Goal: Task Accomplishment & Management: Complete application form

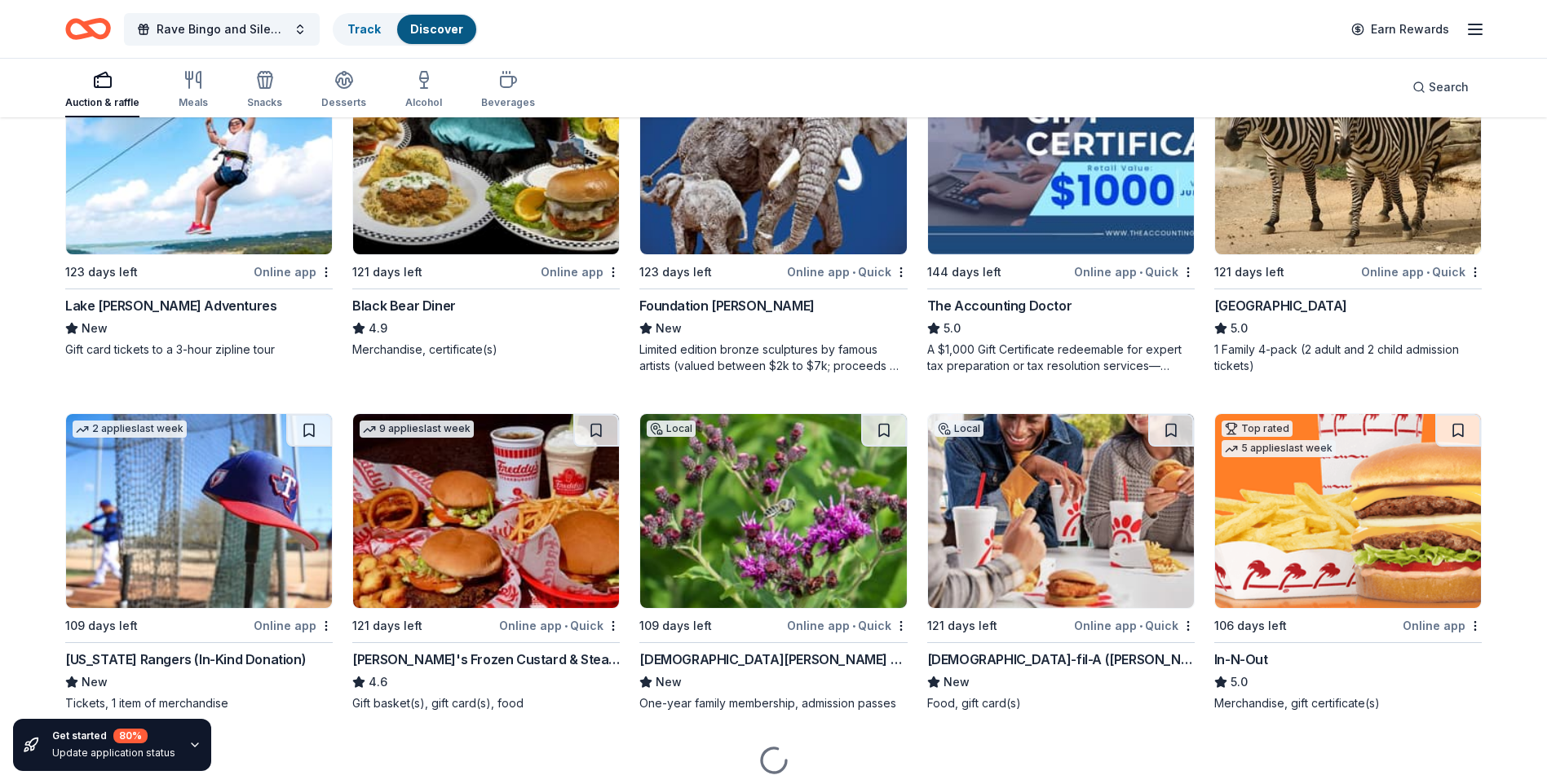
scroll to position [1697, 0]
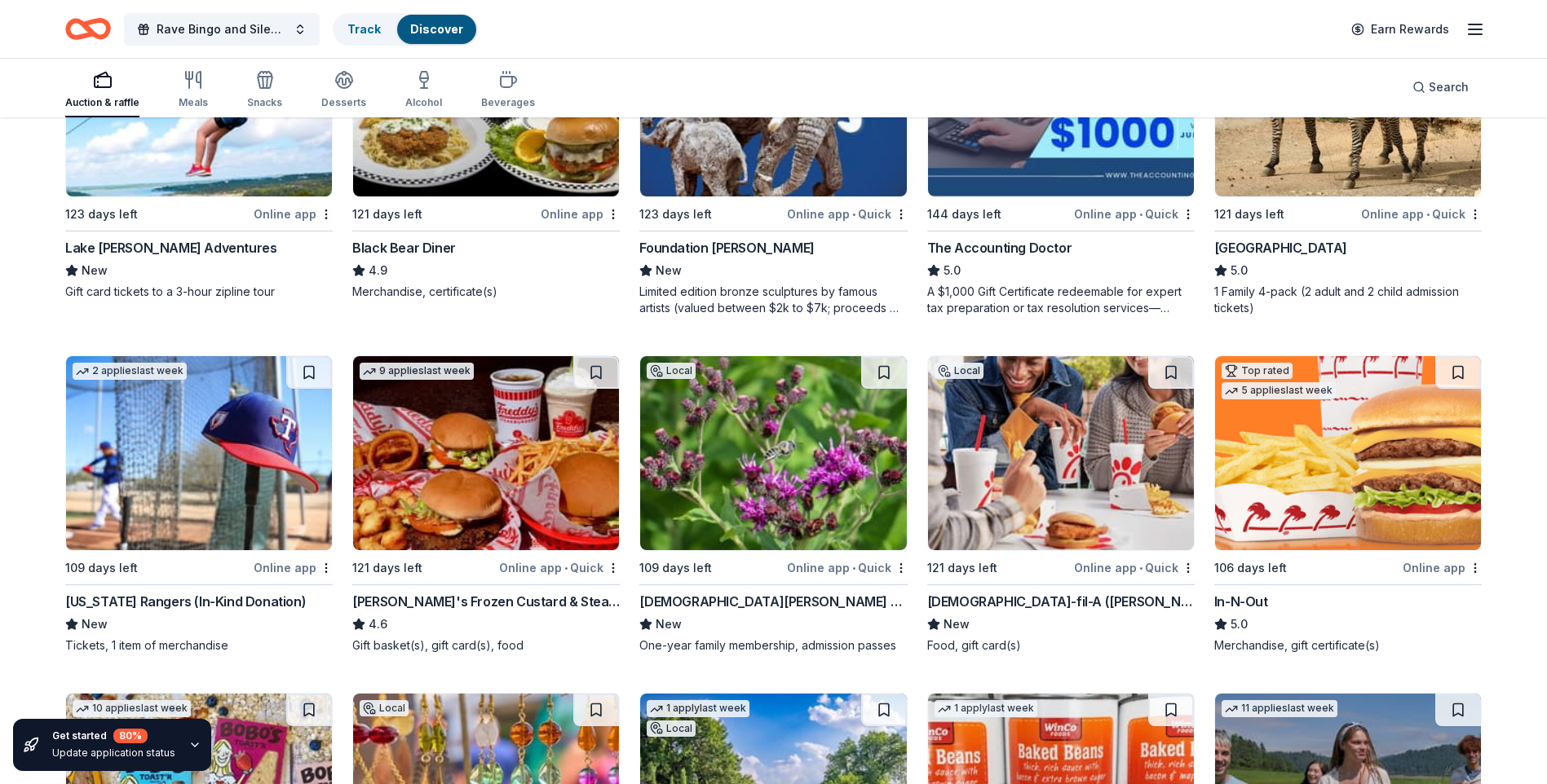
click at [750, 601] on div "Lady Bird Johnson Wildflower Center" at bounding box center [773, 602] width 267 height 20
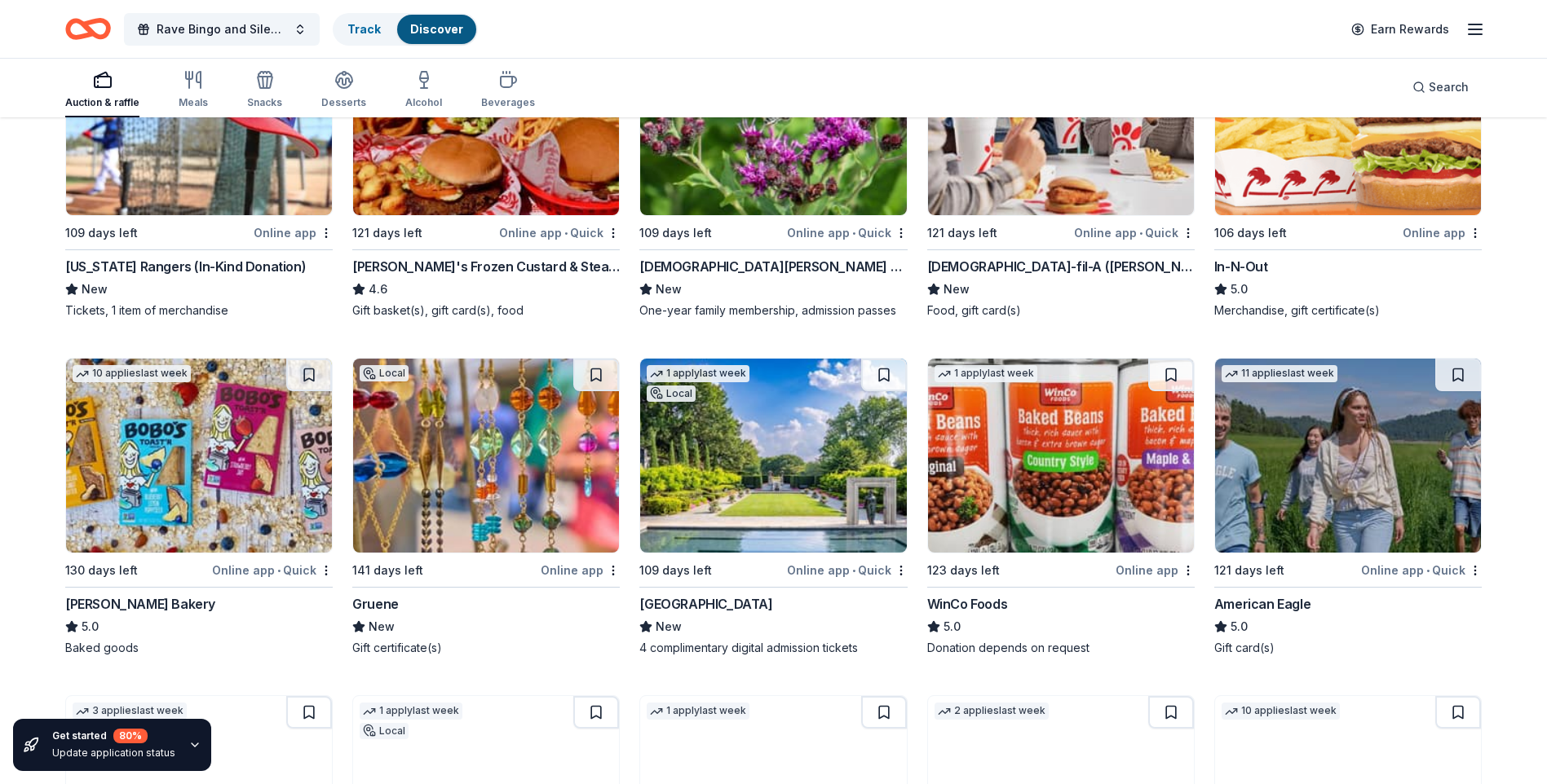
scroll to position [2105, 0]
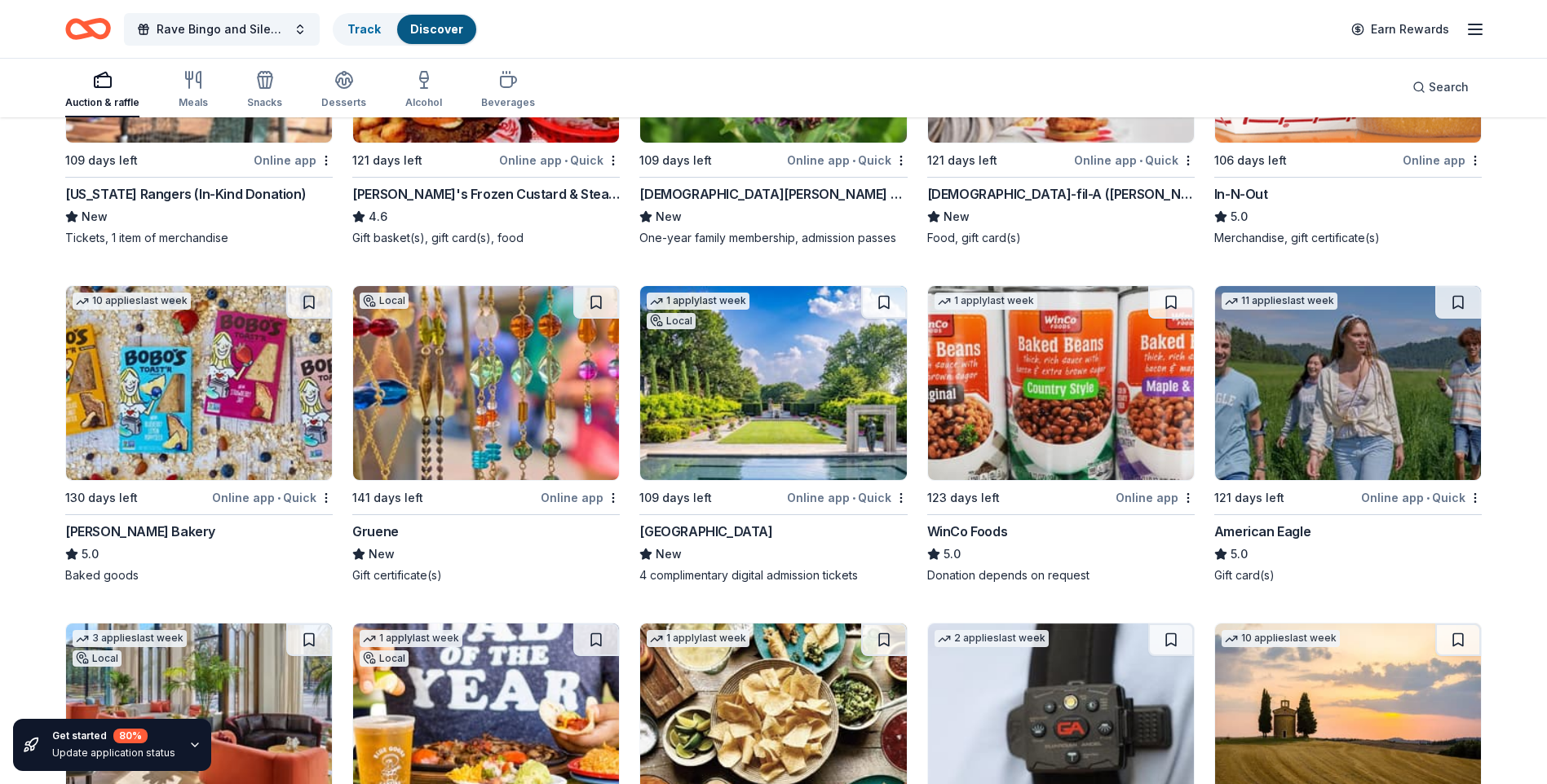
click at [423, 455] on img at bounding box center [485, 383] width 266 height 194
click at [813, 518] on div "1 apply last week Local 109 days left Online app • Quick Dallas Arboretum and B…" at bounding box center [773, 434] width 267 height 298
click at [772, 531] on div "Dallas Arboretum and Botanical Garden" at bounding box center [706, 532] width 133 height 20
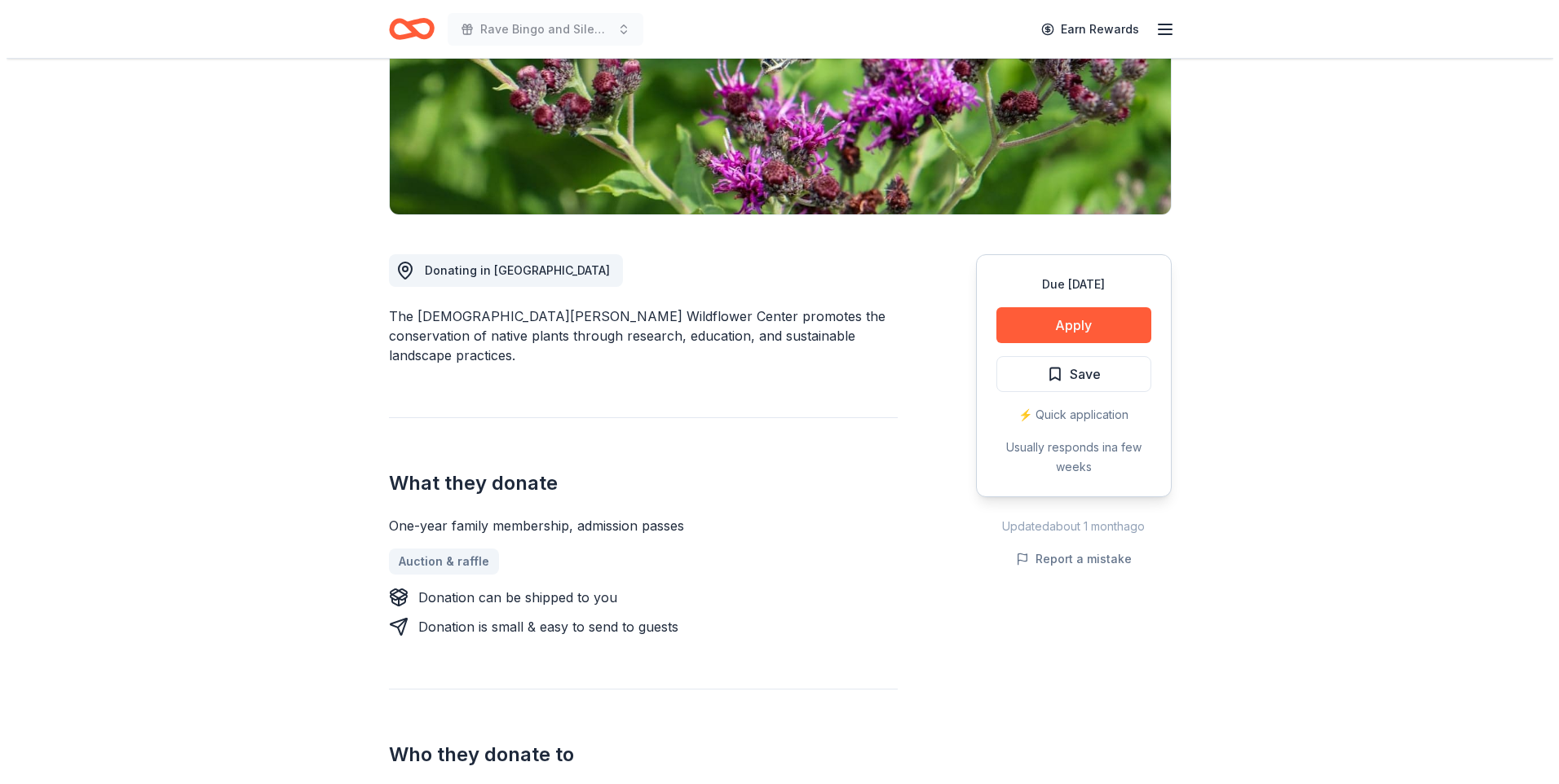
scroll to position [245, 0]
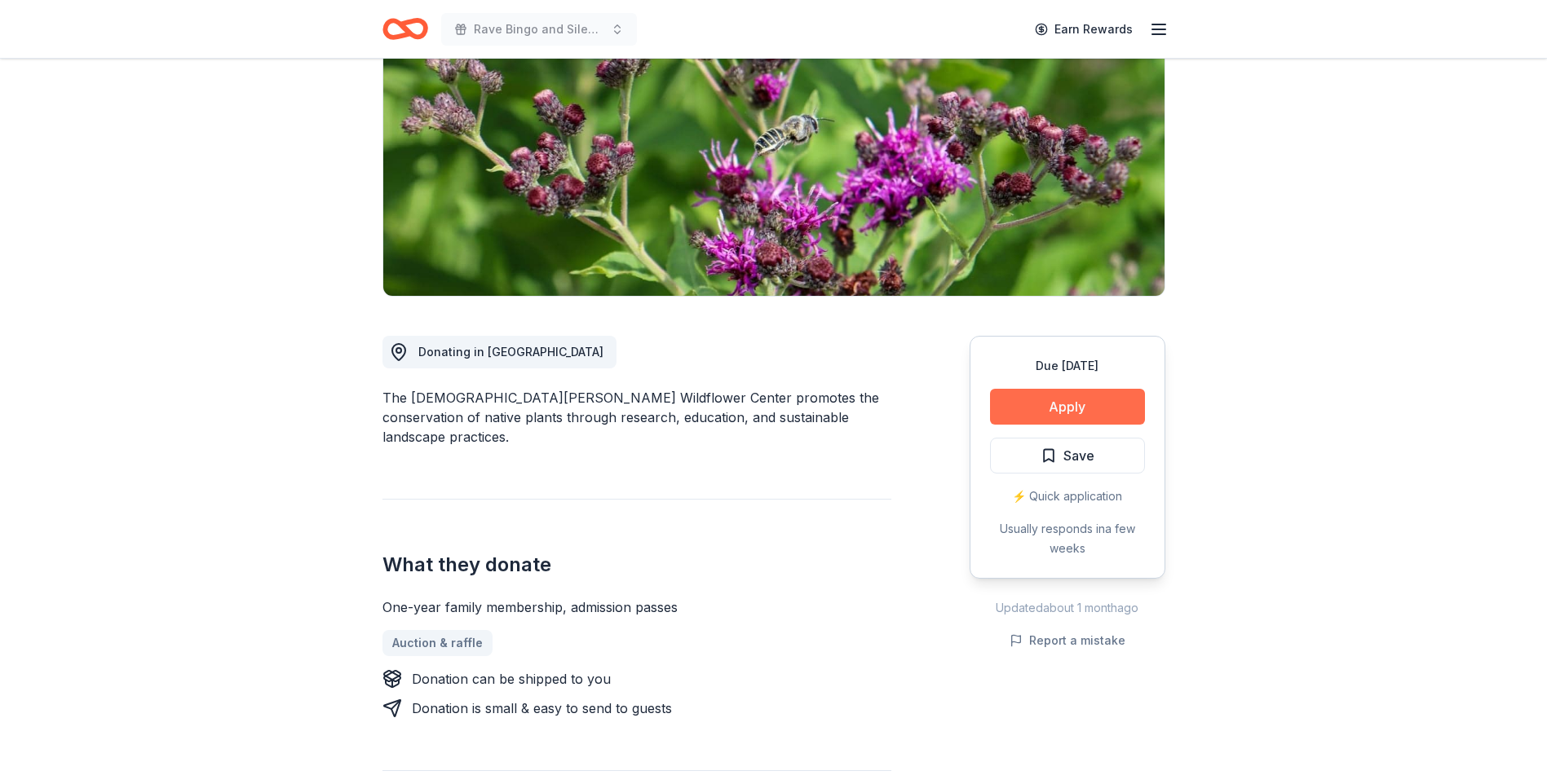
click at [1084, 389] on button "Apply" at bounding box center [1067, 407] width 155 height 36
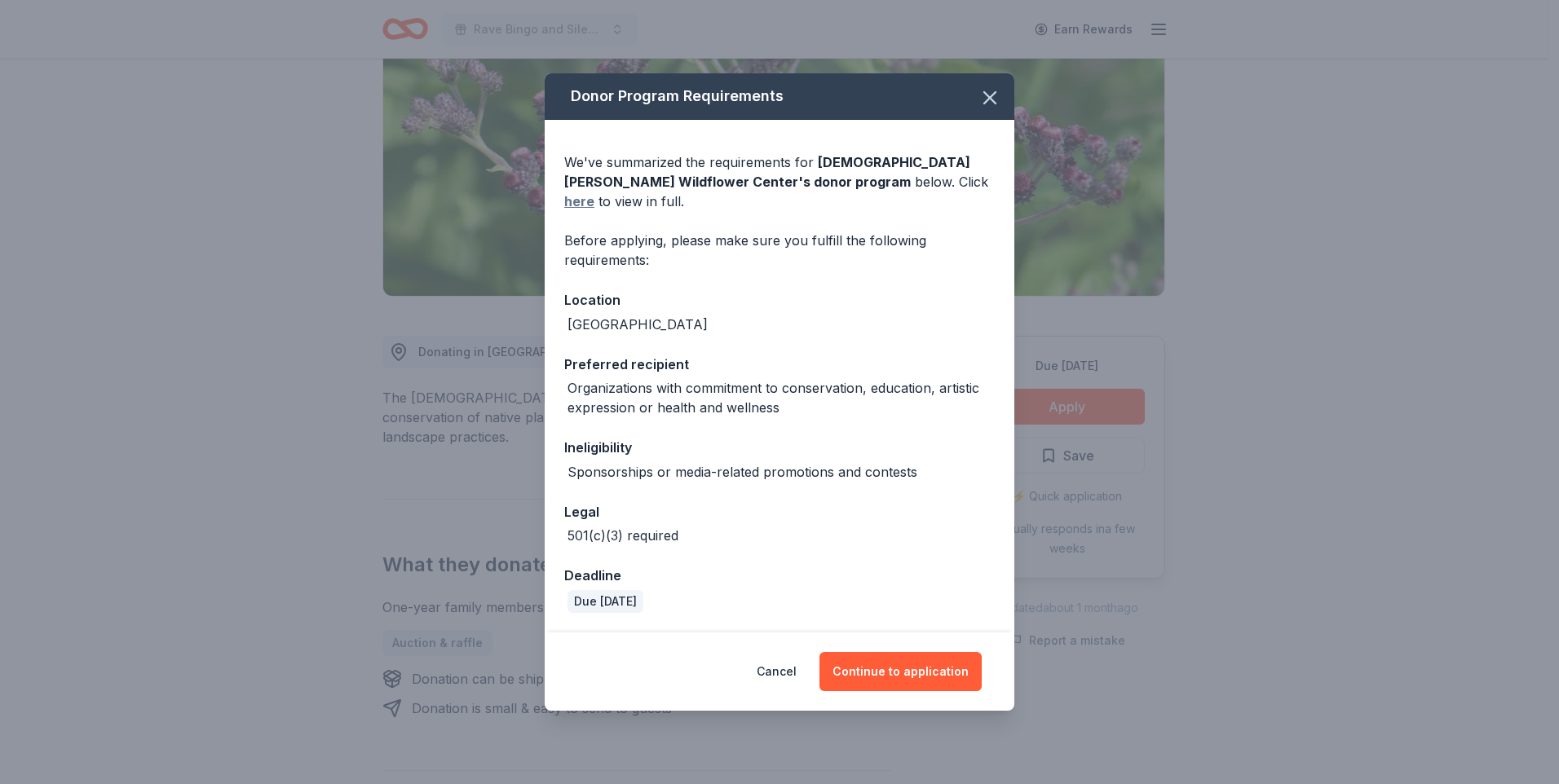
click at [594, 191] on link "here" at bounding box center [579, 201] width 30 height 20
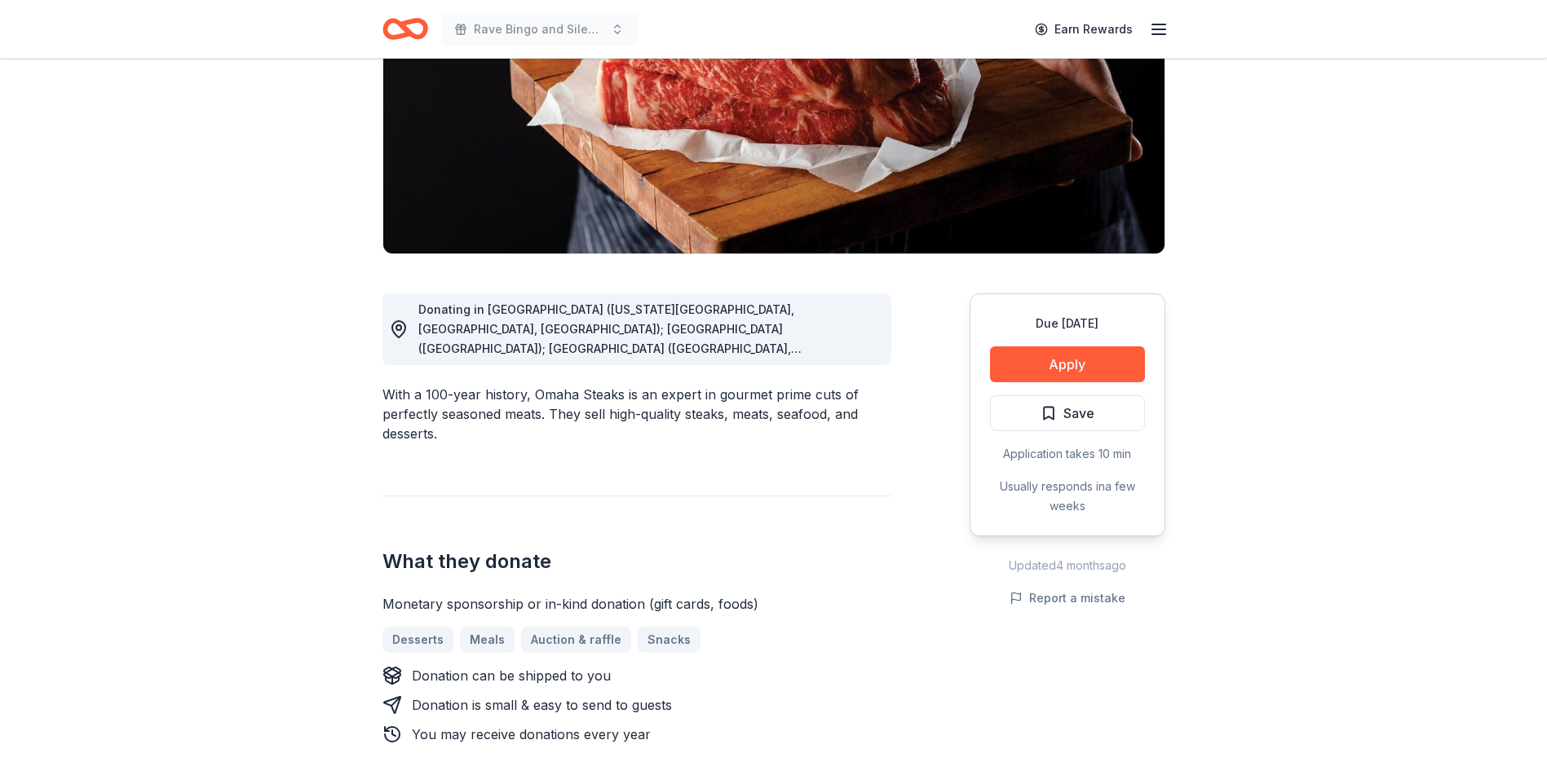
scroll to position [245, 0]
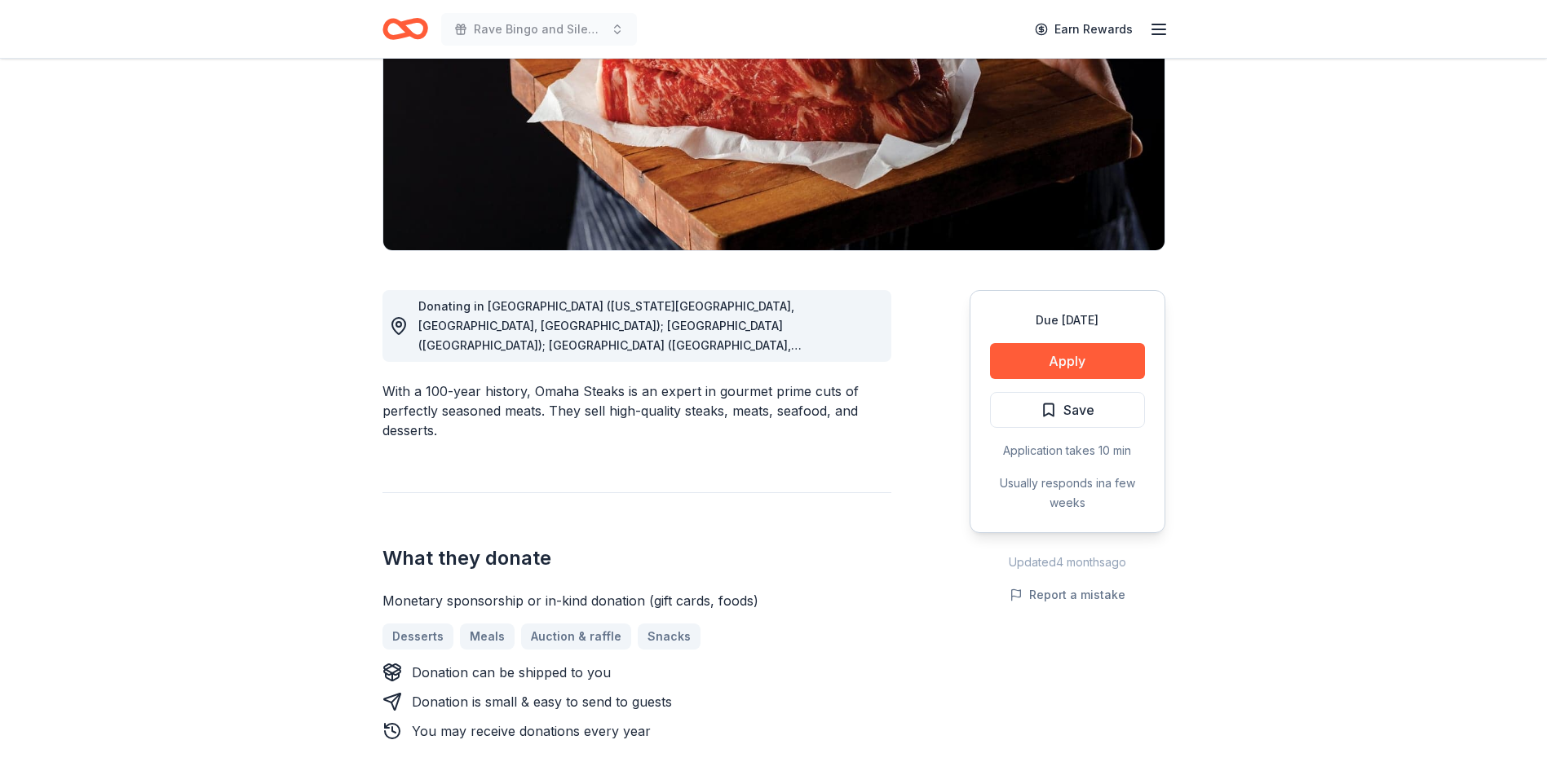
click at [770, 348] on span "Donating in CO (Colorado Springs, Denver, Westminster); CT (South Windsor); FL …" at bounding box center [610, 482] width 383 height 366
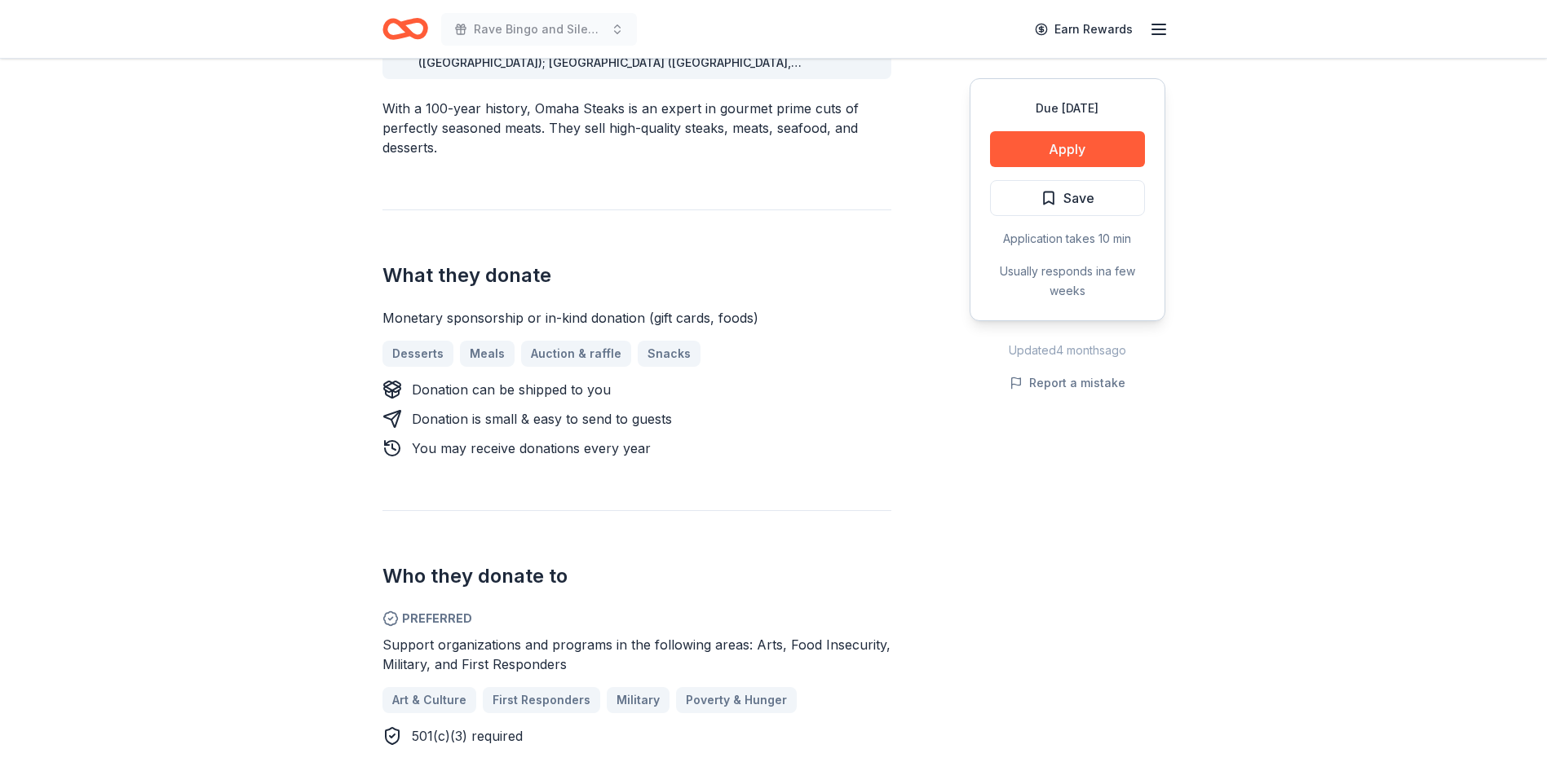
scroll to position [489, 0]
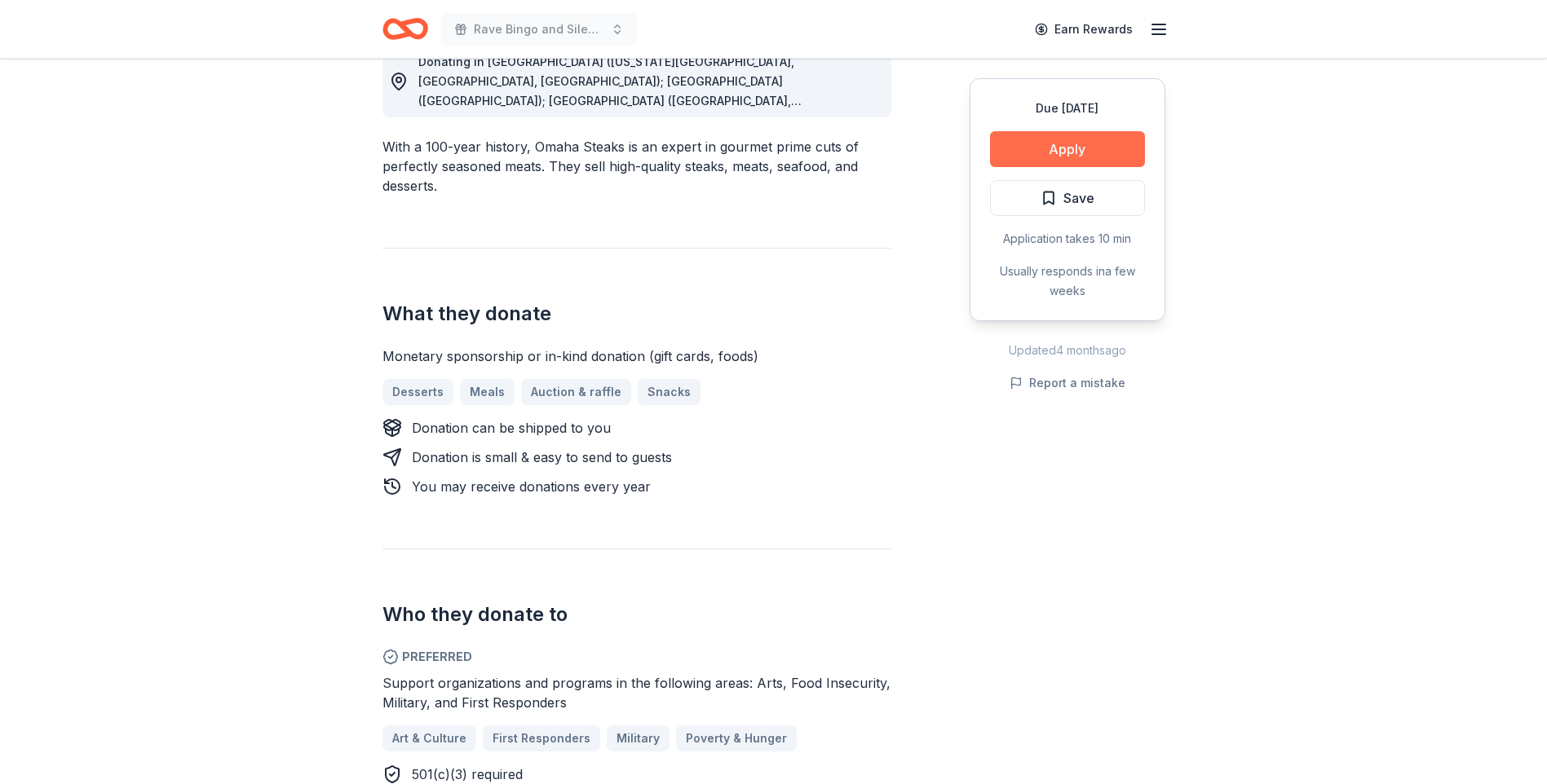
click at [1069, 152] on button "Apply" at bounding box center [1067, 150] width 155 height 36
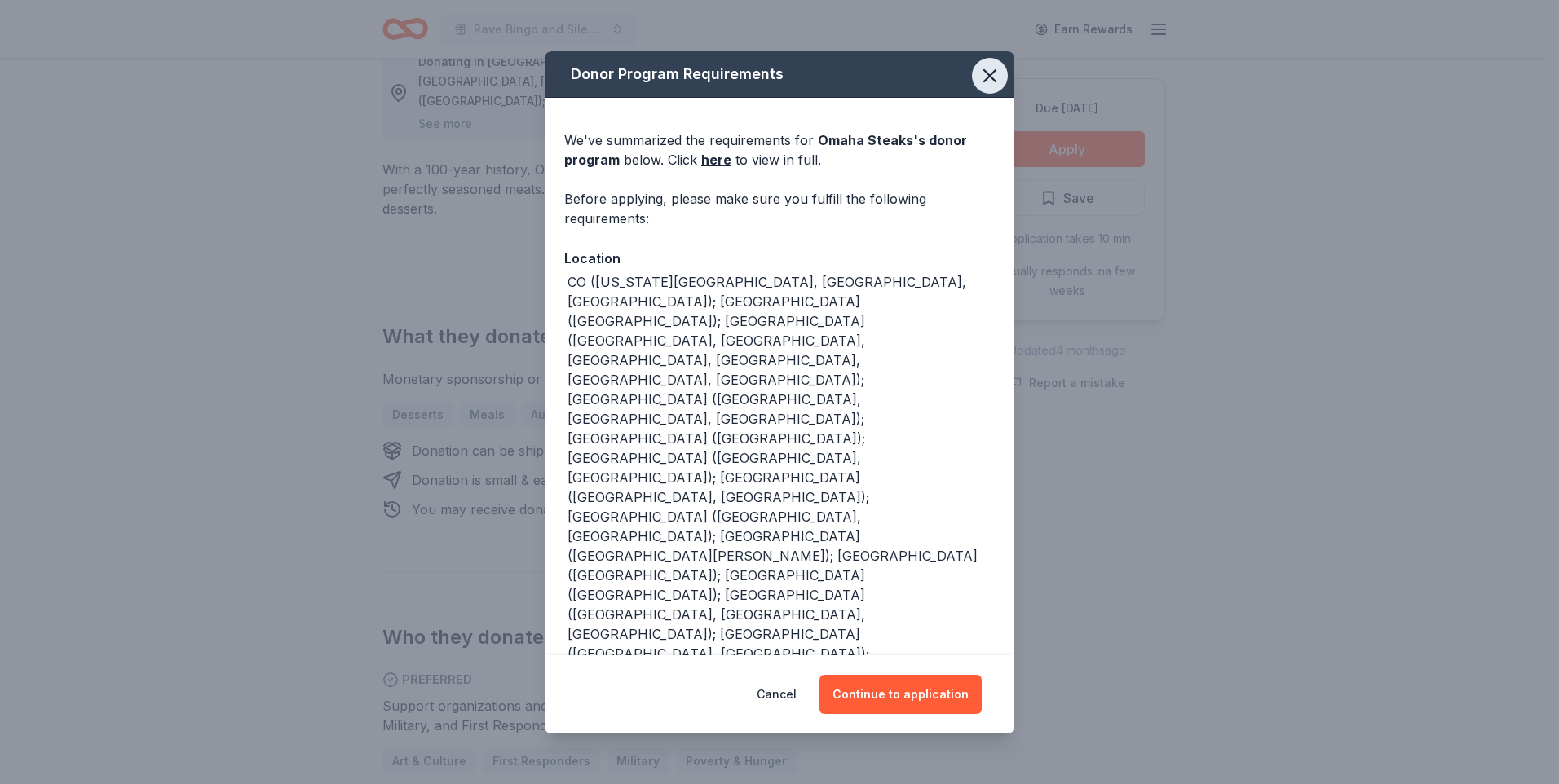
click at [984, 75] on icon "button" at bounding box center [990, 76] width 12 height 12
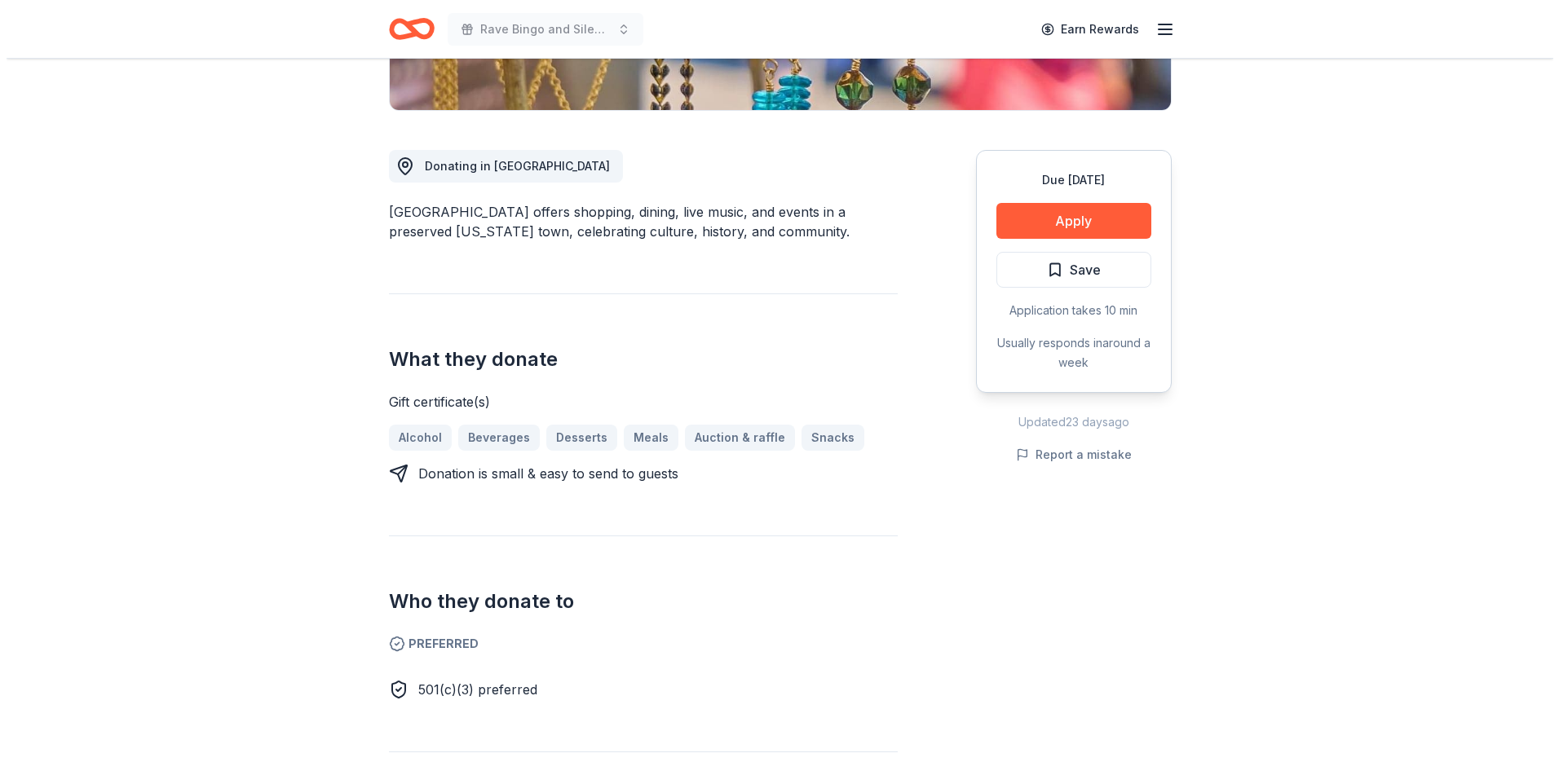
scroll to position [163, 0]
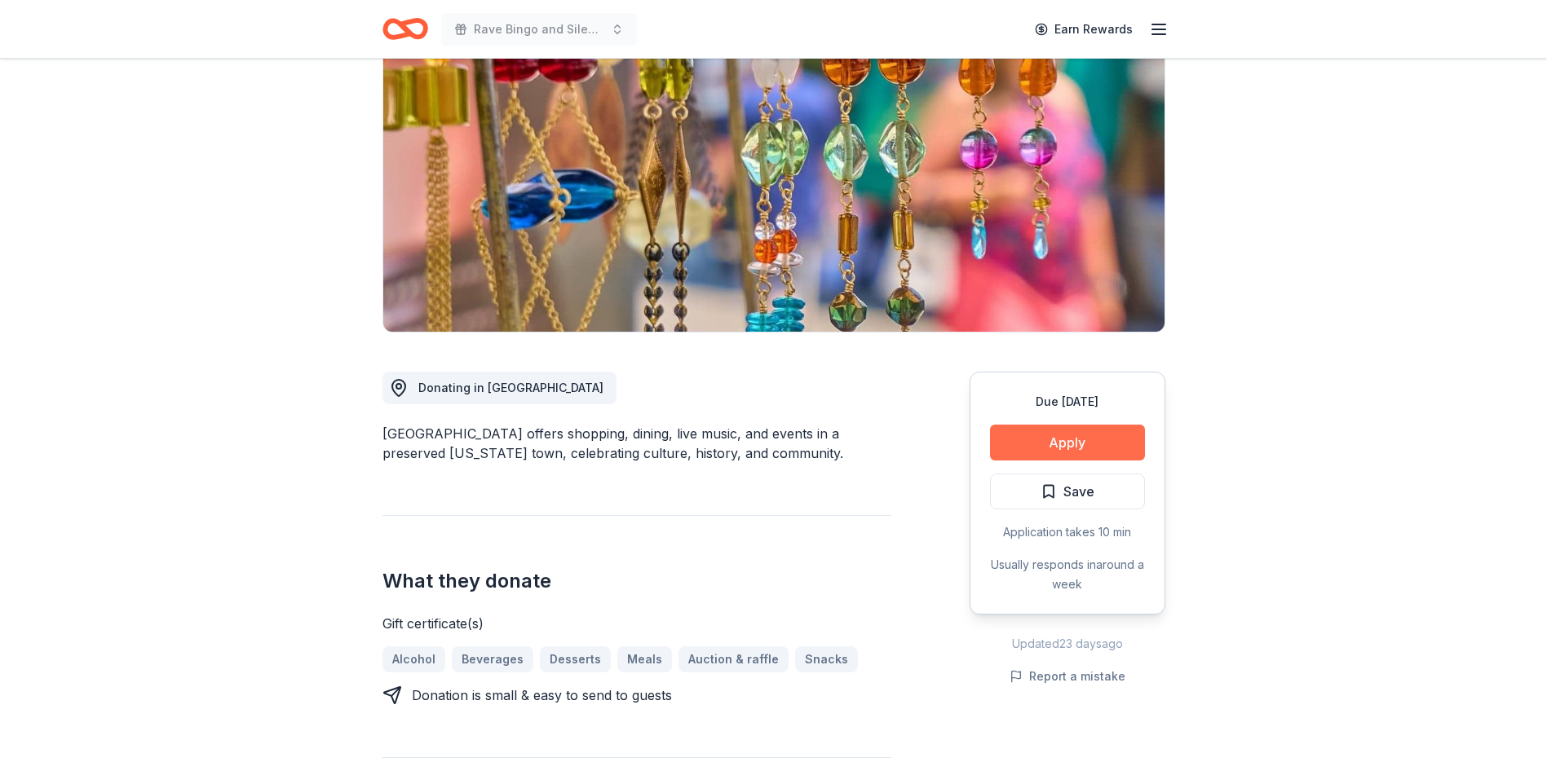
click at [1047, 431] on button "Apply" at bounding box center [1067, 443] width 155 height 36
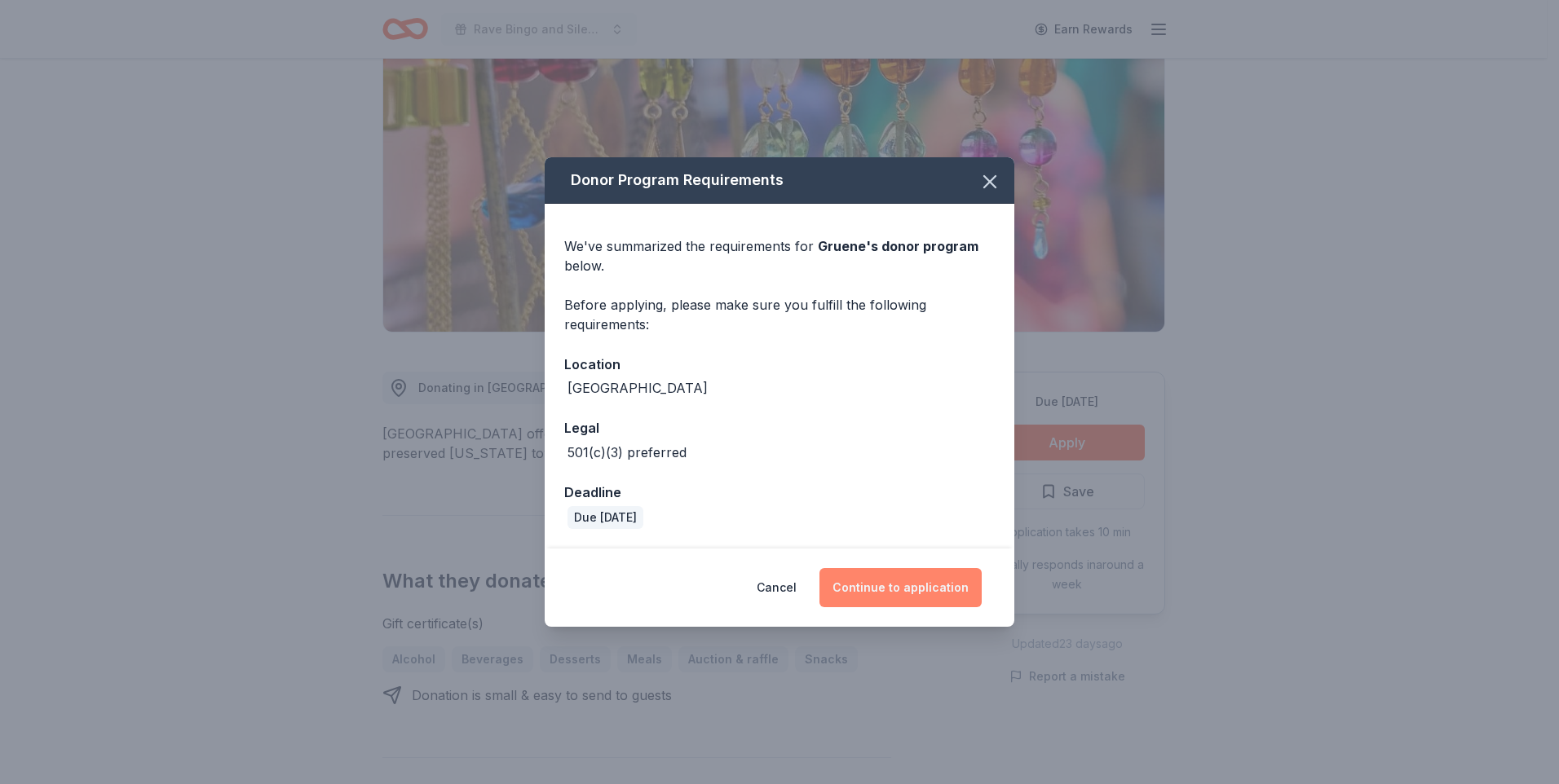
click at [910, 599] on button "Continue to application" at bounding box center [900, 588] width 162 height 39
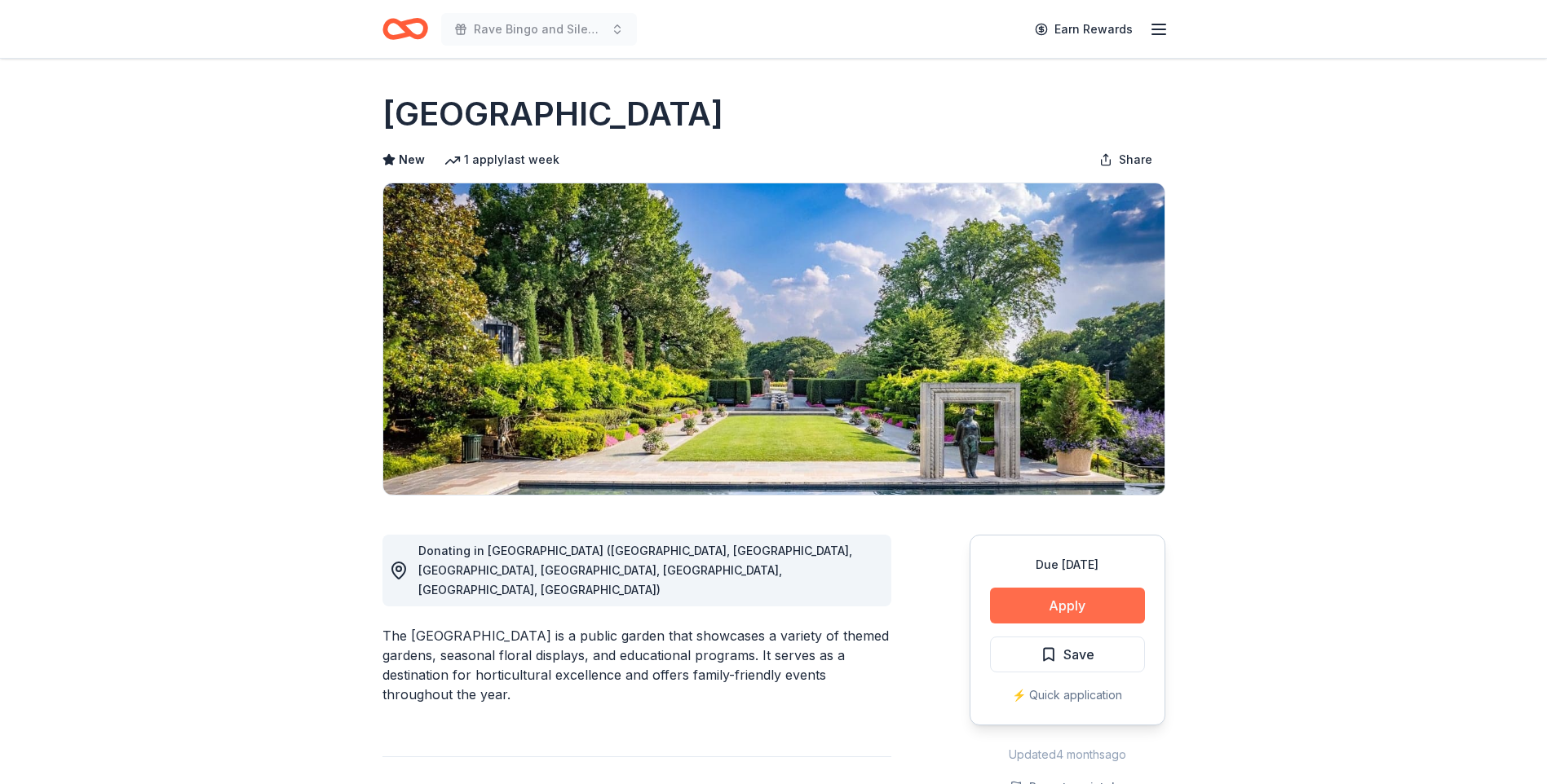
click at [1068, 606] on button "Apply" at bounding box center [1067, 606] width 155 height 36
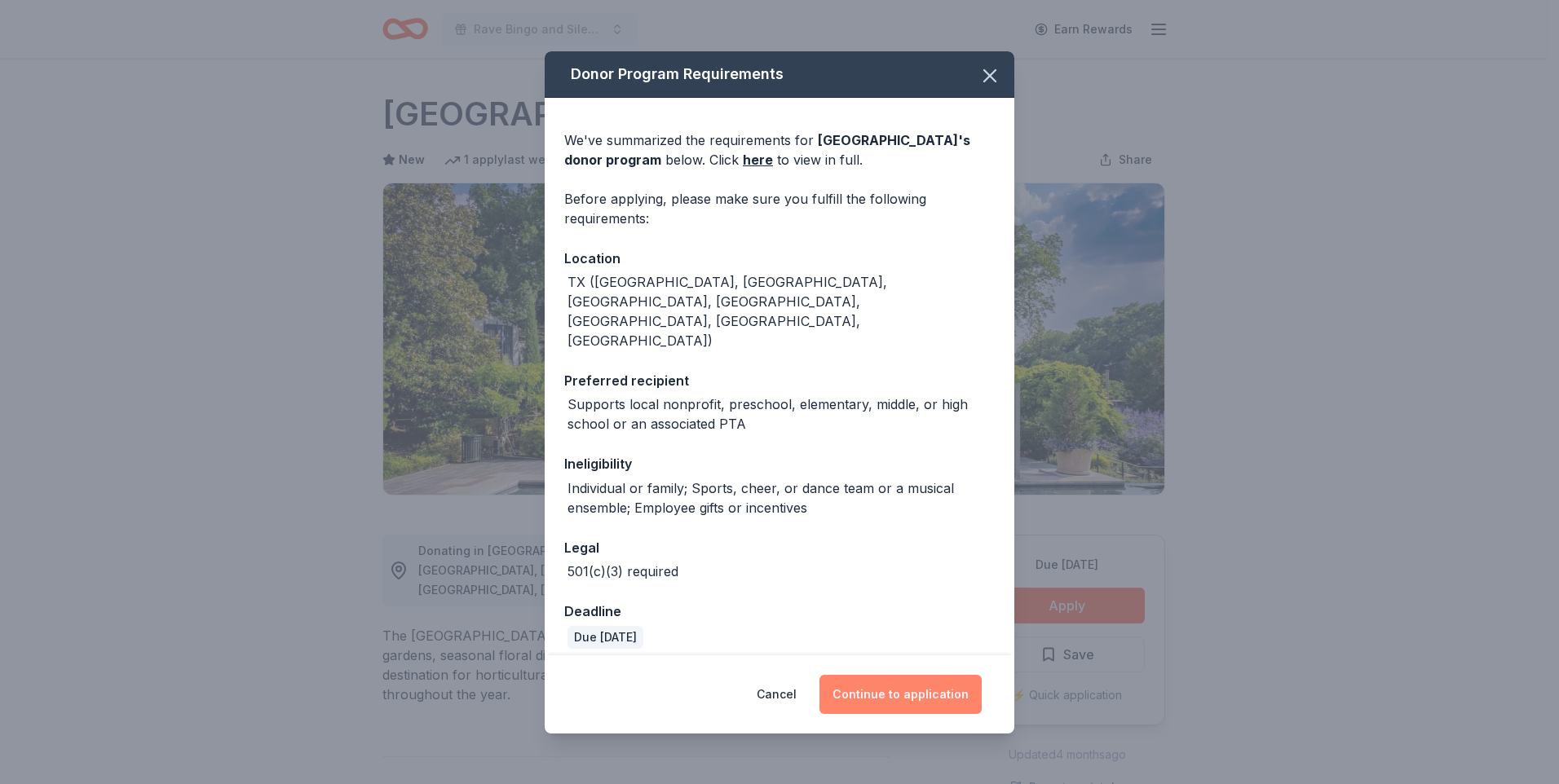
click at [881, 699] on button "Continue to application" at bounding box center [900, 694] width 162 height 39
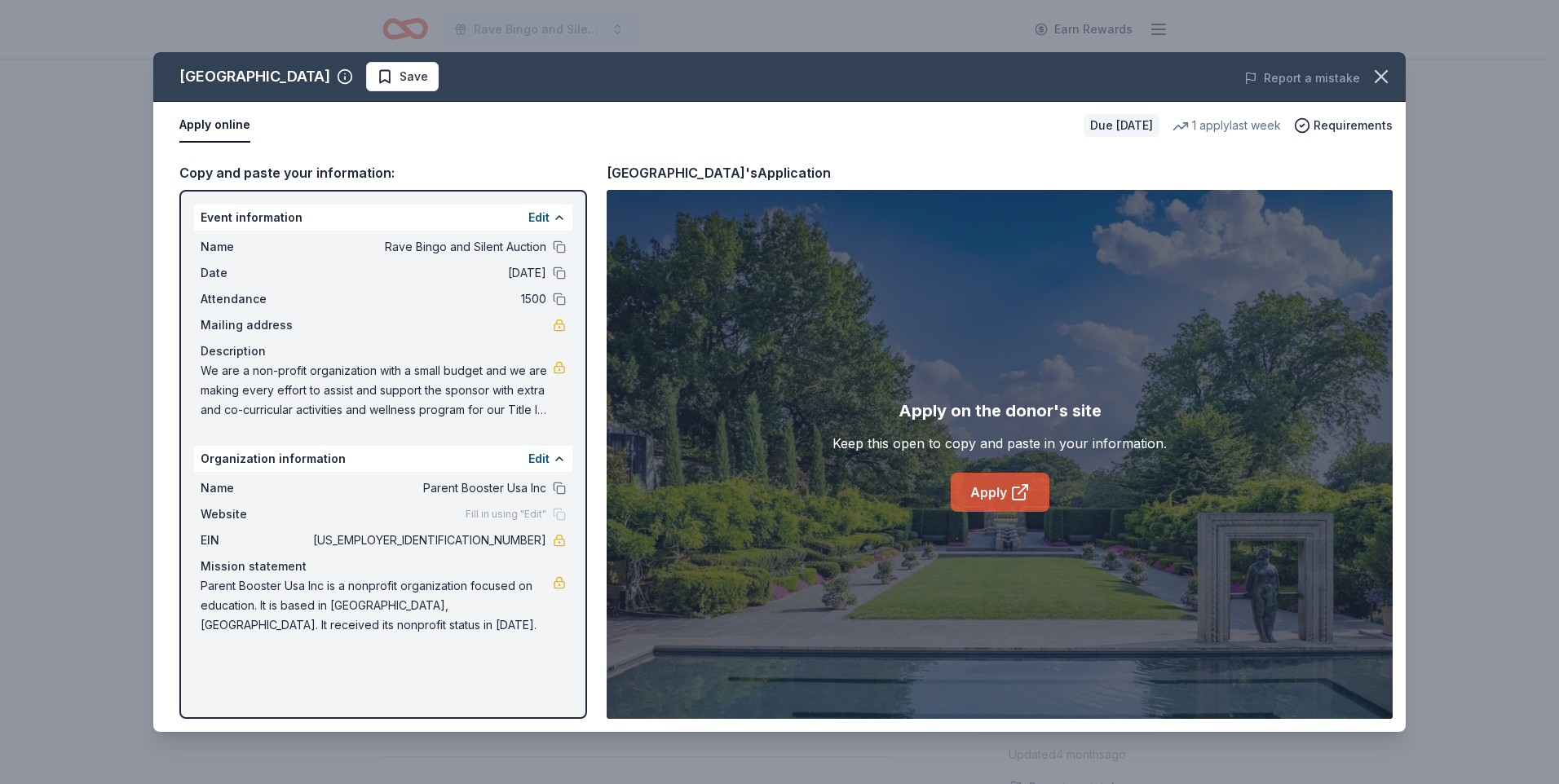
click at [997, 497] on link "Apply" at bounding box center [1000, 492] width 99 height 39
click at [981, 491] on link "Apply" at bounding box center [1000, 492] width 99 height 39
